Goal: Check status: Check status

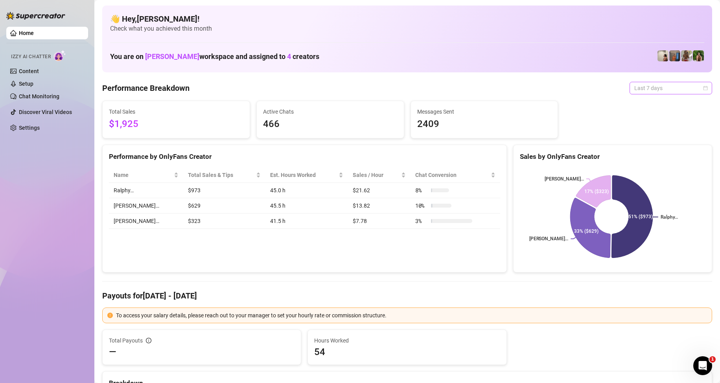
click at [667, 90] on span "Last 7 days" at bounding box center [671, 88] width 73 height 12
click at [659, 154] on div "Custom date" at bounding box center [665, 154] width 70 height 9
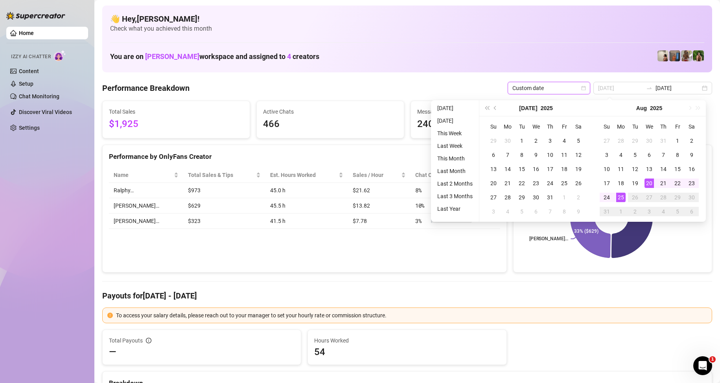
type input "[DATE]"
click at [623, 199] on div "25" at bounding box center [621, 197] width 9 height 9
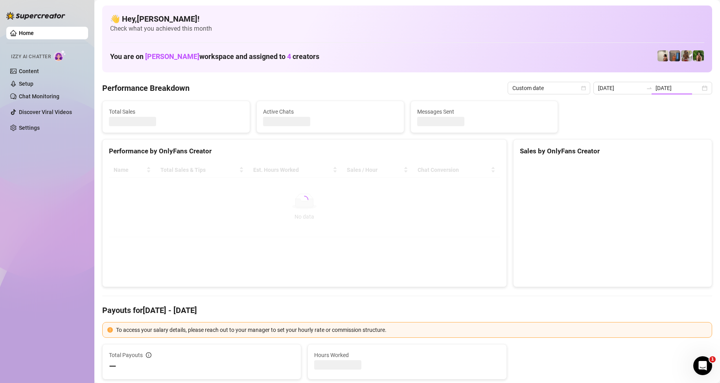
type input "[DATE]"
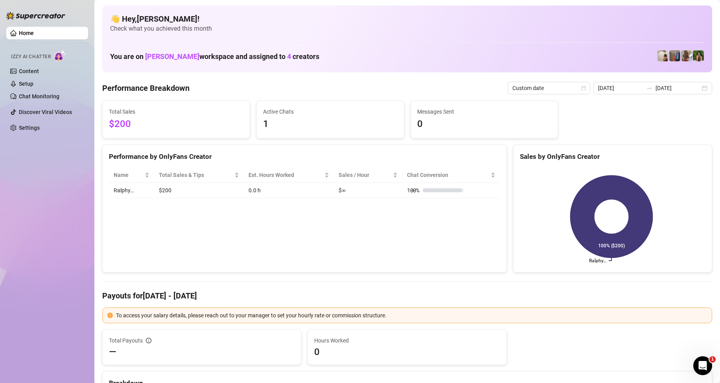
click at [318, 231] on div "Performance by OnlyFans Creator Name Total Sales & Tips Est. Hours Worked Sales…" at bounding box center [304, 209] width 405 height 128
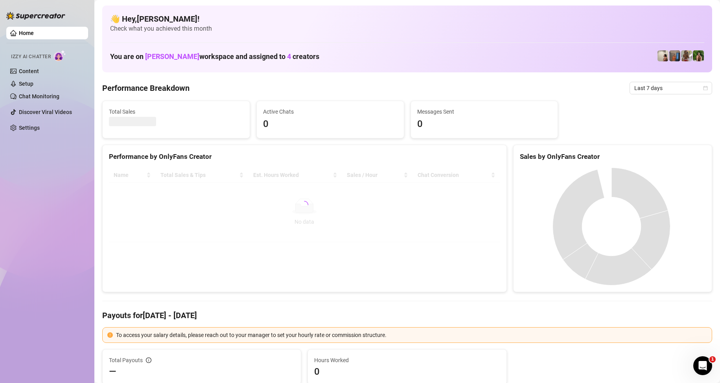
drag, startPoint x: 641, startPoint y: 90, endPoint x: 658, endPoint y: 151, distance: 63.4
click at [641, 89] on span "Last 7 days" at bounding box center [671, 88] width 73 height 12
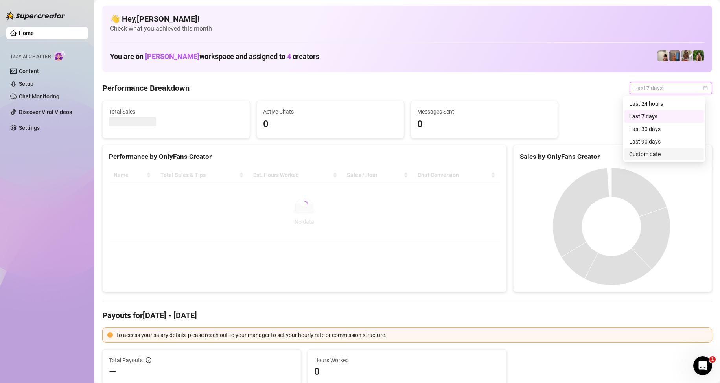
click at [657, 153] on div "Custom date" at bounding box center [665, 154] width 70 height 9
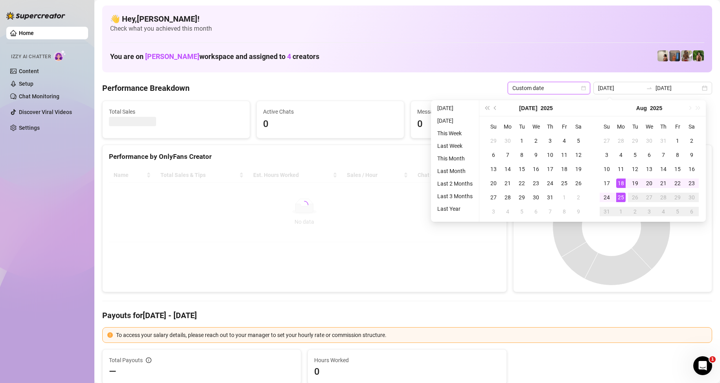
type input "[DATE]"
click at [624, 202] on div "25" at bounding box center [621, 197] width 9 height 9
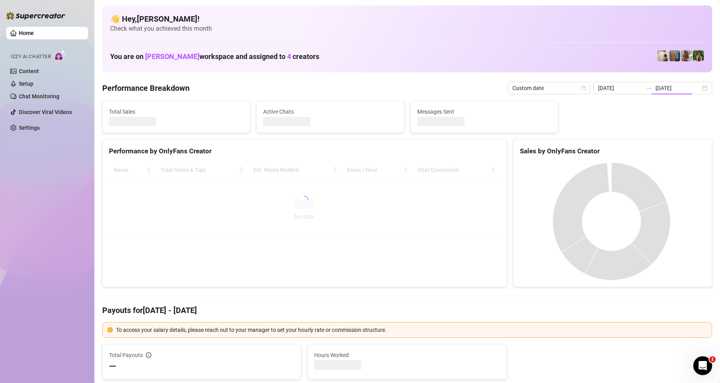
type input "[DATE]"
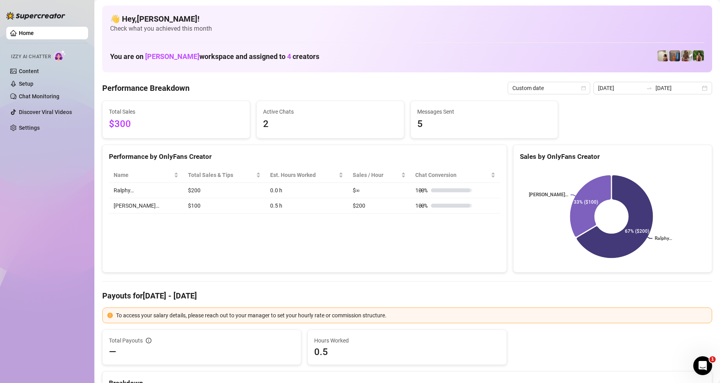
click at [350, 233] on div "Performance by OnlyFans Creator Name Total Sales & Tips Est. Hours Worked Sales…" at bounding box center [304, 209] width 405 height 128
click at [367, 239] on div "Performance by OnlyFans Creator Name Total Sales & Tips Est. Hours Worked Sales…" at bounding box center [304, 209] width 405 height 128
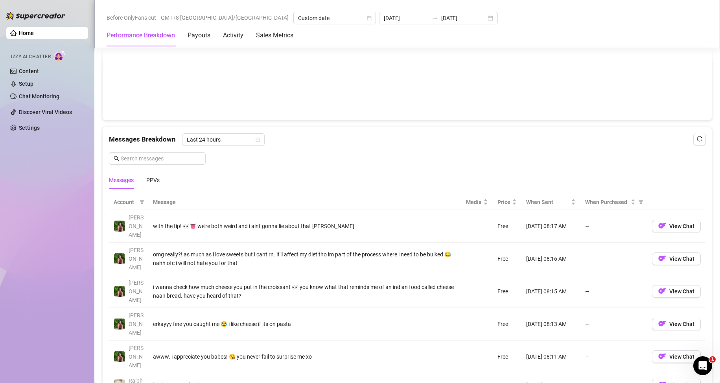
scroll to position [708, 0]
